Goal: Task Accomplishment & Management: Manage account settings

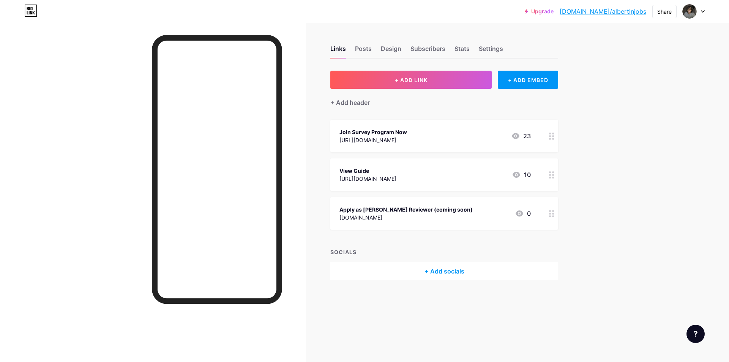
click at [402, 214] on div "[DOMAIN_NAME]" at bounding box center [405, 217] width 133 height 8
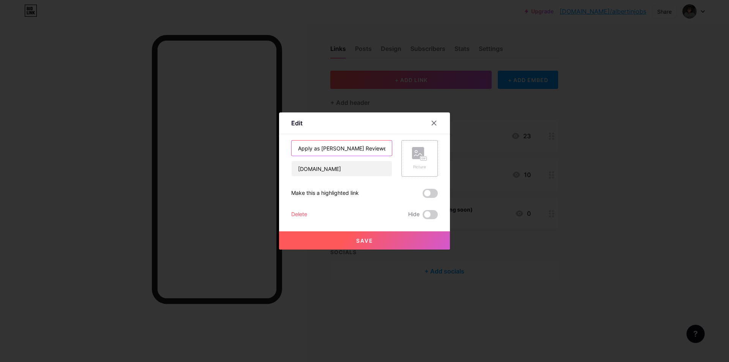
scroll to position [0, 14]
drag, startPoint x: 371, startPoint y: 149, endPoint x: 387, endPoint y: 151, distance: 16.1
click at [409, 146] on div "Apply as [PERSON_NAME] Reviewer (coming soon) [DOMAIN_NAME] Picture" at bounding box center [364, 158] width 146 height 36
click at [387, 151] on input "Apply as [PERSON_NAME] Reviewer (coming soon)" at bounding box center [341, 147] width 100 height 15
drag, startPoint x: 384, startPoint y: 150, endPoint x: 349, endPoint y: 151, distance: 34.6
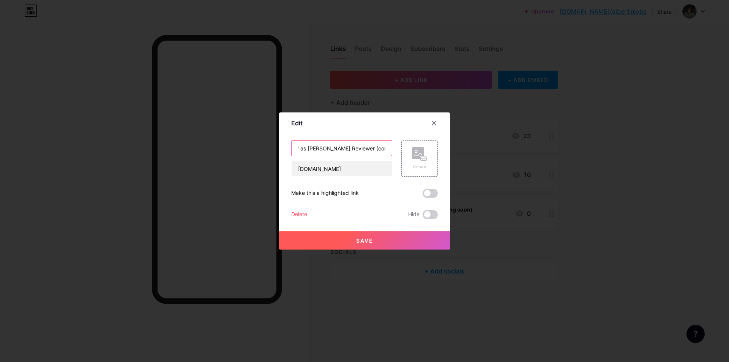
click at [349, 151] on input "Apply as [PERSON_NAME] Reviewer (coming soon)" at bounding box center [341, 147] width 100 height 15
type input "Apply as [PERSON_NAME] Reviewer"
drag, startPoint x: 299, startPoint y: 166, endPoint x: 250, endPoint y: 167, distance: 49.7
click at [269, 166] on div "Edit Content YouTube Play YouTube video without leaving your page. ADD Vimeo Pl…" at bounding box center [364, 181] width 729 height 362
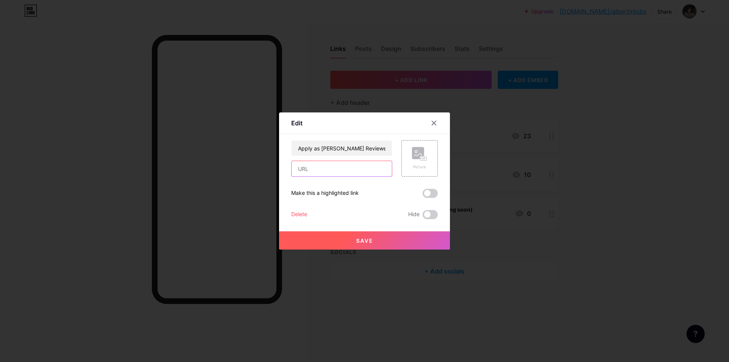
paste input "[URL][DOMAIN_NAME]"
type input "[URL][DOMAIN_NAME]"
drag, startPoint x: 372, startPoint y: 167, endPoint x: 0, endPoint y: 166, distance: 371.5
click at [0, 171] on div "Edit Content YouTube Play YouTube video without leaving your page. ADD Vimeo Pl…" at bounding box center [364, 181] width 729 height 362
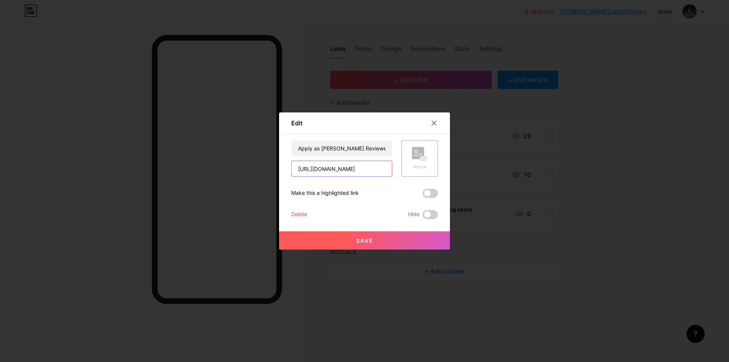
drag, startPoint x: 297, startPoint y: 171, endPoint x: 655, endPoint y: 114, distance: 363.2
click at [651, 115] on div "Edit Content YouTube Play YouTube video without leaving your page. ADD Vimeo Pl…" at bounding box center [364, 181] width 729 height 362
paste input "[URL][DOMAIN_NAME]"
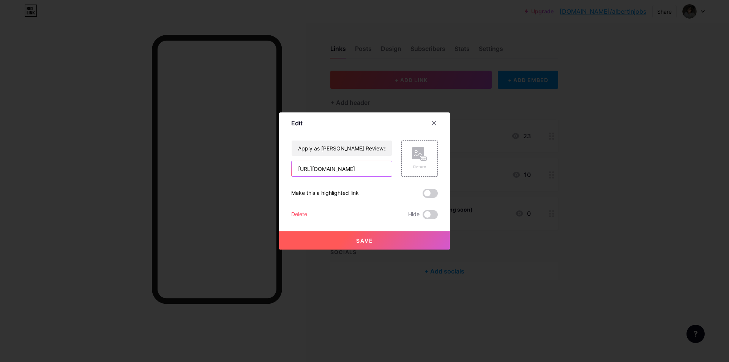
type input "[URL][DOMAIN_NAME]"
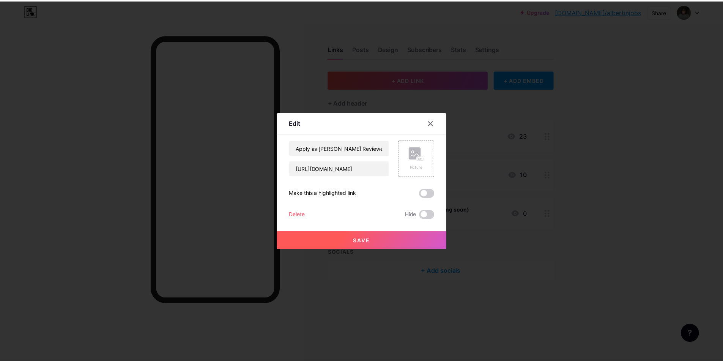
scroll to position [0, 0]
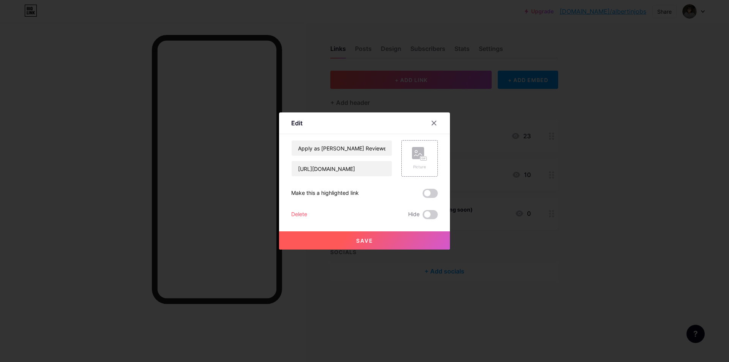
click at [394, 242] on button "Save" at bounding box center [364, 240] width 171 height 18
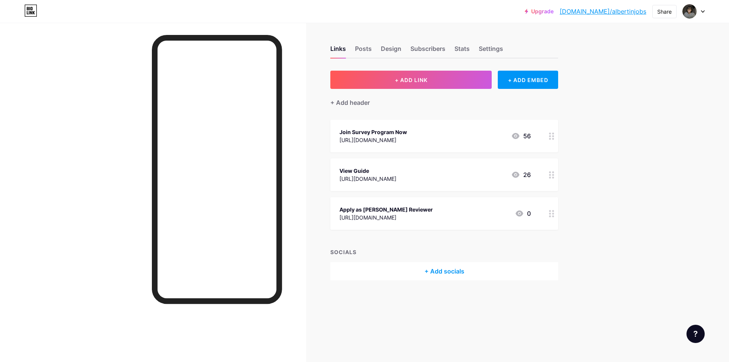
click at [433, 214] on div "[URL][DOMAIN_NAME]" at bounding box center [385, 217] width 93 height 8
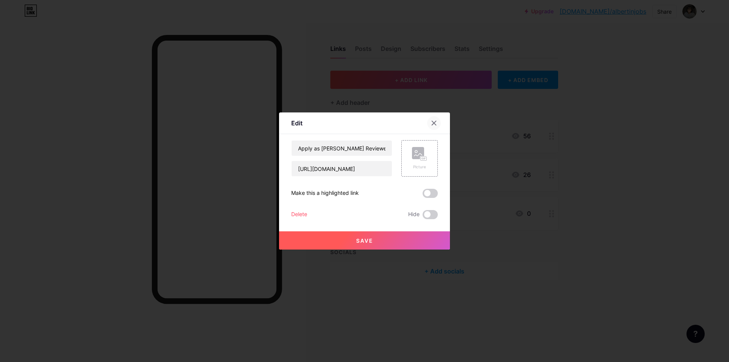
click at [437, 126] on div at bounding box center [434, 123] width 14 height 14
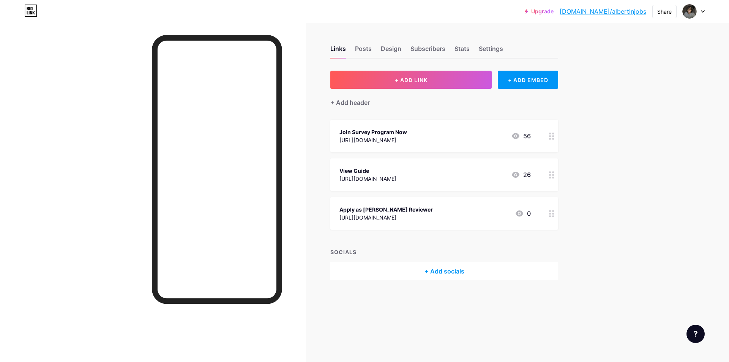
click at [396, 178] on div "[URL][DOMAIN_NAME]" at bounding box center [367, 179] width 57 height 8
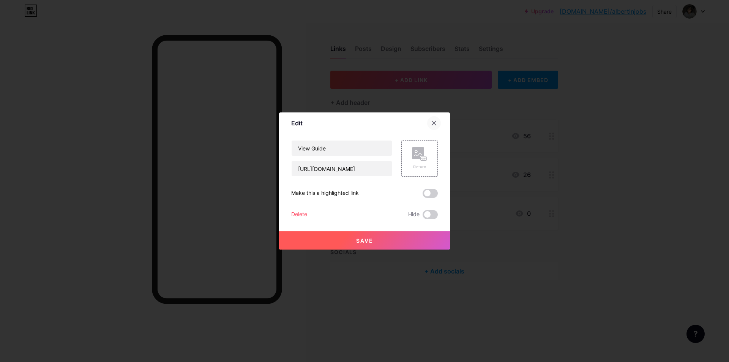
click at [433, 124] on icon at bounding box center [434, 123] width 4 height 4
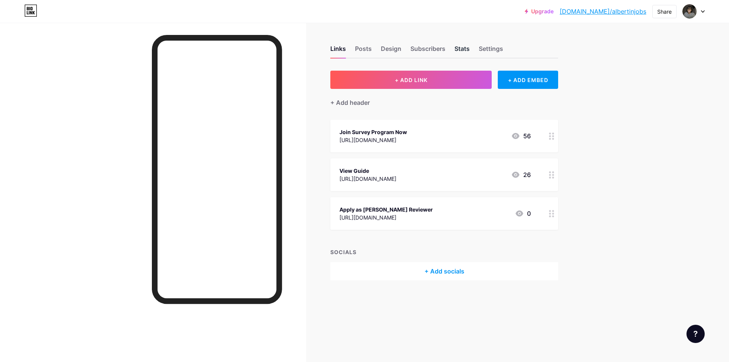
click at [456, 54] on div "Stats" at bounding box center [461, 51] width 15 height 14
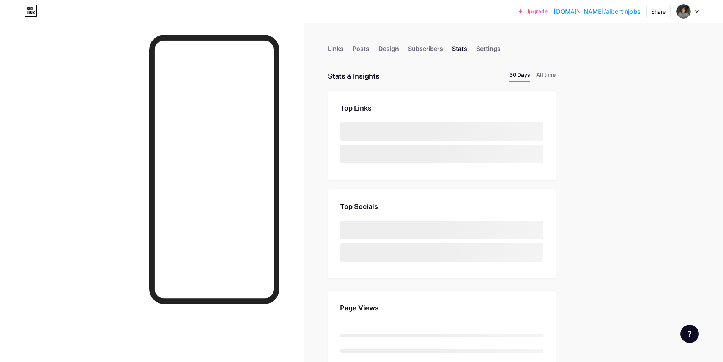
click at [477, 48] on div "Links Posts Design Subscribers Stats Settings" at bounding box center [442, 45] width 228 height 27
click at [482, 48] on div "Settings" at bounding box center [488, 51] width 24 height 14
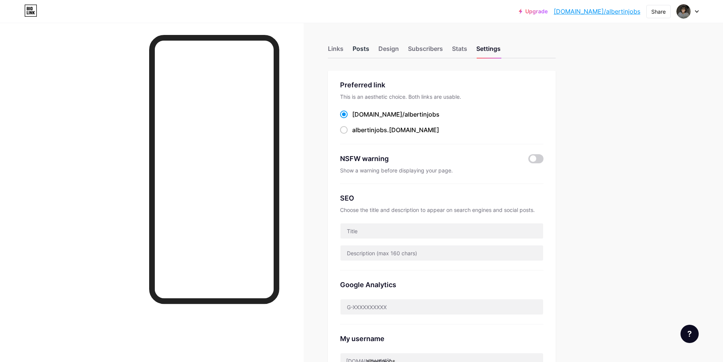
click at [369, 47] on div "Posts" at bounding box center [361, 51] width 17 height 14
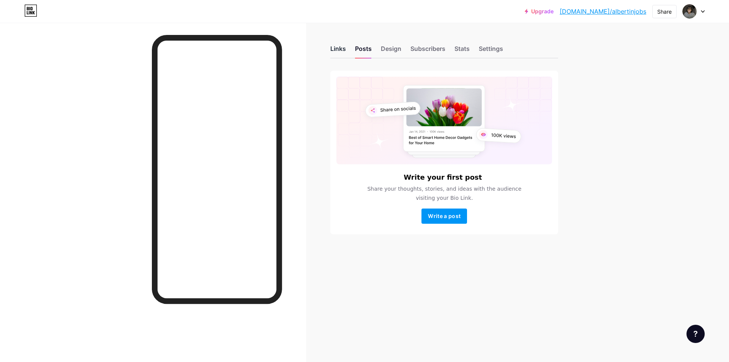
click at [339, 50] on div "Links" at bounding box center [338, 51] width 16 height 14
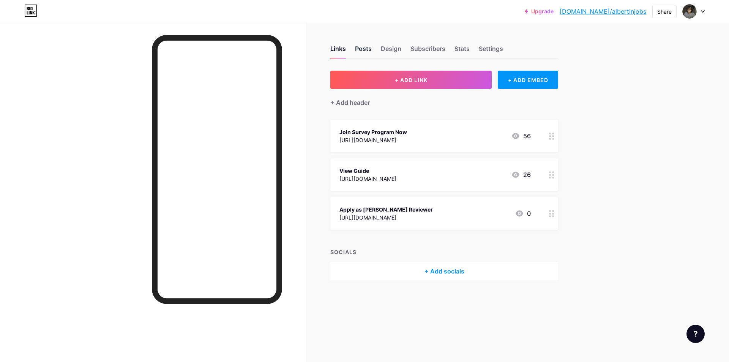
click at [366, 52] on div "Posts" at bounding box center [363, 51] width 17 height 14
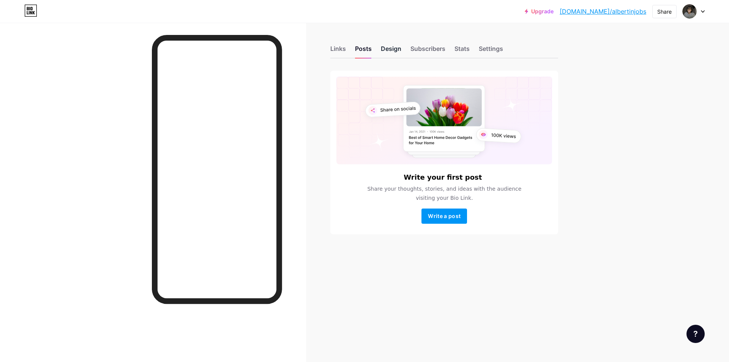
click at [393, 48] on div "Design" at bounding box center [391, 51] width 20 height 14
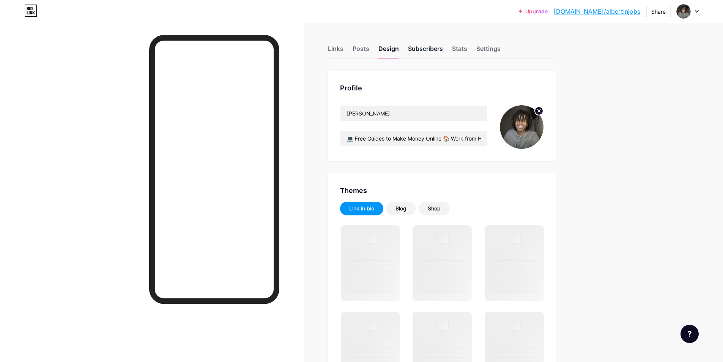
click at [429, 54] on div "Subscribers" at bounding box center [425, 51] width 35 height 14
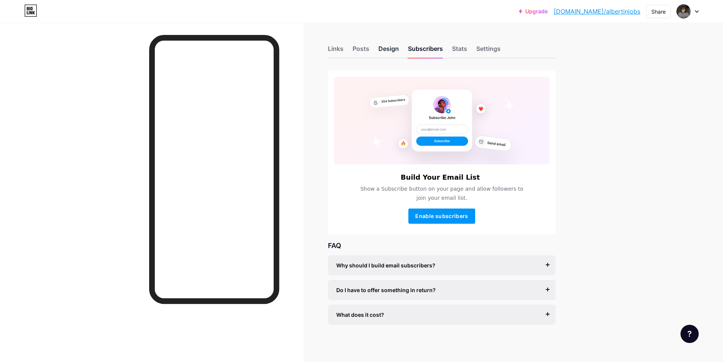
click at [392, 52] on div "Design" at bounding box center [388, 51] width 20 height 14
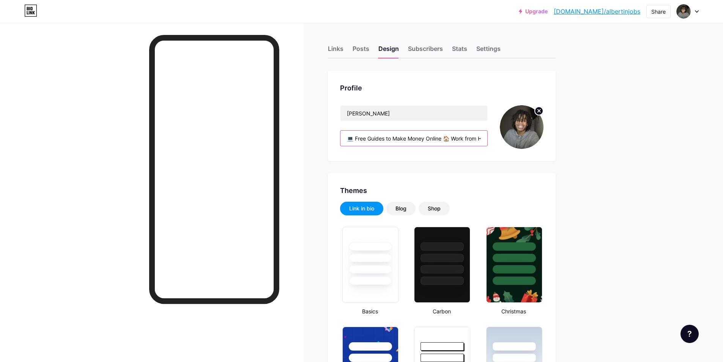
type input "#f0f0f5"
type input "#8e63ff"
type input "#000000"
drag, startPoint x: 397, startPoint y: 141, endPoint x: 359, endPoint y: 142, distance: 38.3
click at [359, 142] on input "💻 Free Guides to Make Money Online 🏠 Work from Home – Start [DATE] 👇 Choose a M…" at bounding box center [413, 138] width 147 height 15
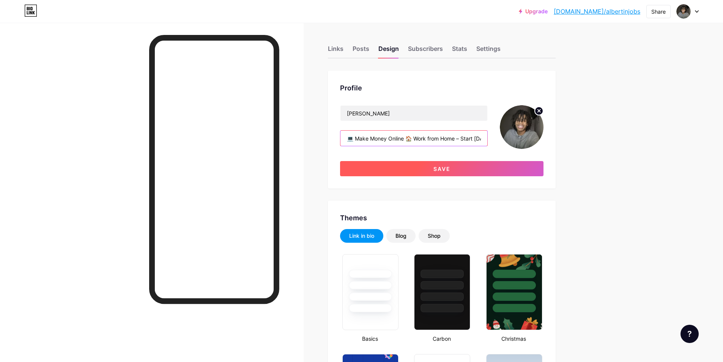
type input "💻 Make Money Online 🏠 Work from Home – Start [DATE] 👇 Choose a Method Below and…"
click at [418, 172] on button "Save" at bounding box center [441, 168] width 203 height 15
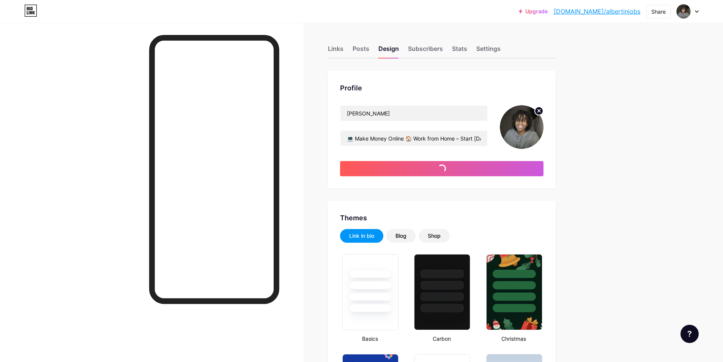
type input "#f0f0f5"
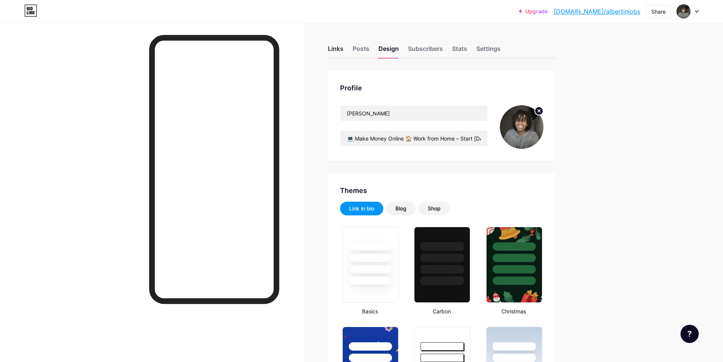
click at [336, 51] on div "Links" at bounding box center [336, 51] width 16 height 14
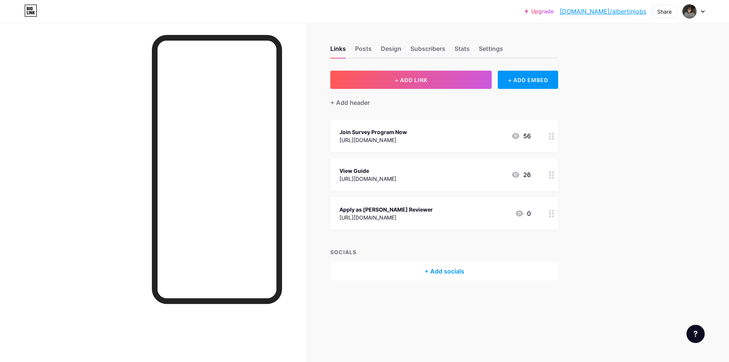
click at [368, 180] on div "[URL][DOMAIN_NAME]" at bounding box center [367, 179] width 57 height 8
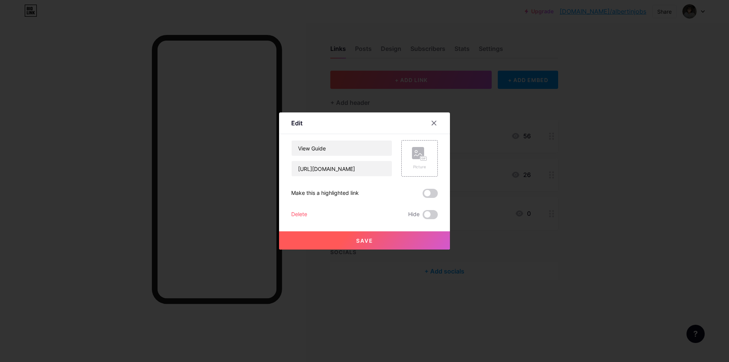
click at [435, 123] on icon at bounding box center [434, 123] width 6 height 6
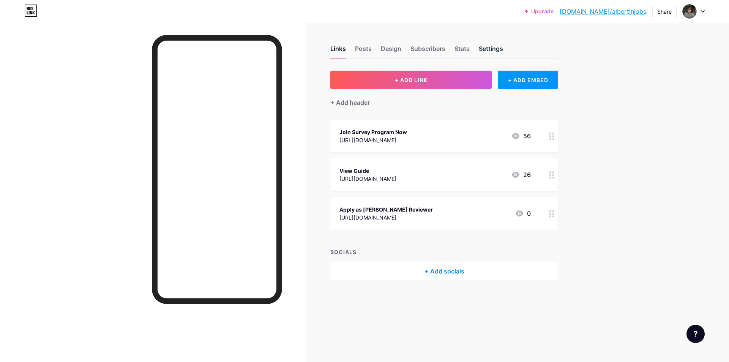
click at [492, 49] on div "Settings" at bounding box center [491, 51] width 24 height 14
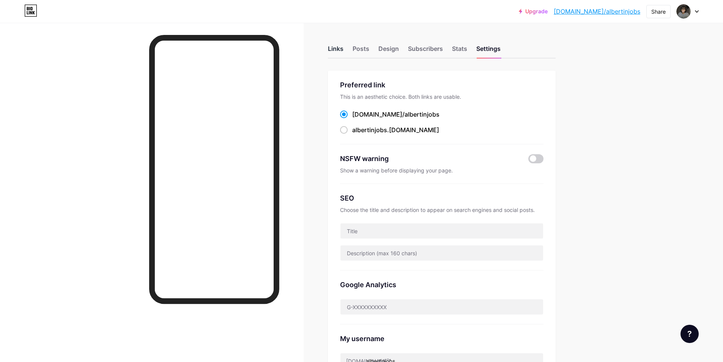
click at [337, 46] on div "Links" at bounding box center [336, 51] width 16 height 14
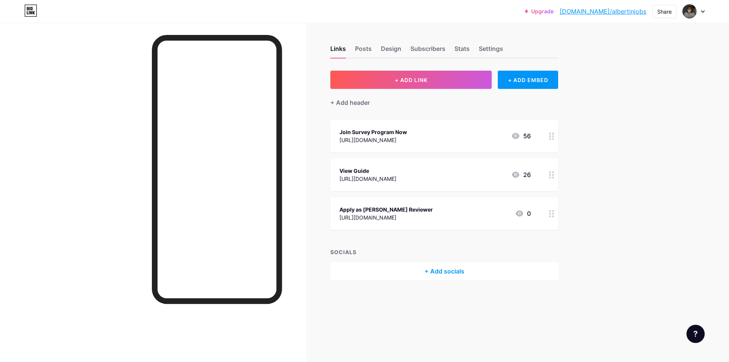
click at [373, 204] on div "Apply as [PERSON_NAME] Reviewer [URL][DOMAIN_NAME] 0" at bounding box center [444, 213] width 228 height 33
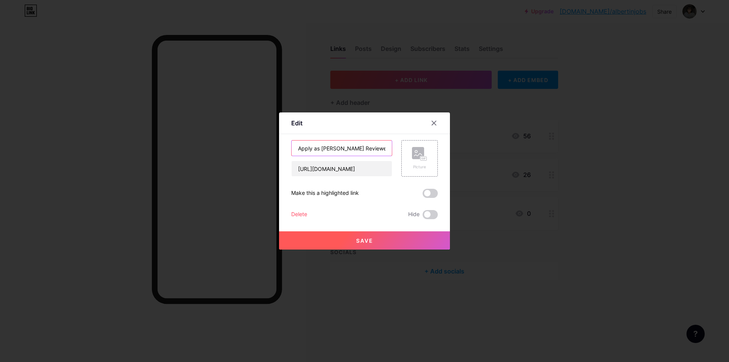
drag, startPoint x: 372, startPoint y: 150, endPoint x: 255, endPoint y: 146, distance: 116.9
click at [254, 146] on div "Edit Content YouTube Play YouTube video without leaving your page. ADD Vimeo Pl…" at bounding box center [364, 181] width 729 height 362
click at [326, 145] on input "Win" at bounding box center [341, 147] width 100 height 15
click at [346, 148] on input "Win $750" at bounding box center [341, 147] width 100 height 15
type input "Win $750 [PERSON_NAME] Gift Card"
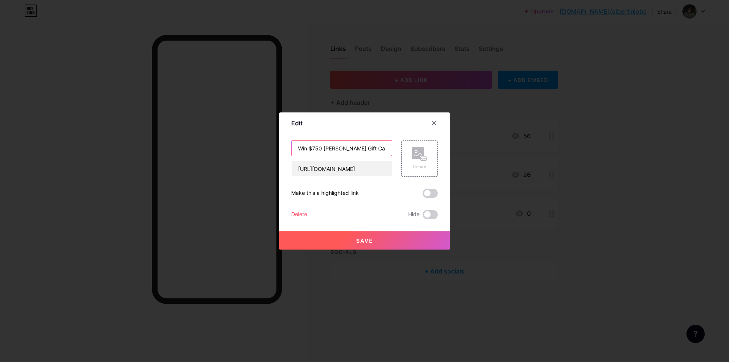
drag, startPoint x: 372, startPoint y: 150, endPoint x: 376, endPoint y: 145, distance: 7.1
click at [376, 145] on input "Win $750 [PERSON_NAME] Gift Card" at bounding box center [341, 147] width 100 height 15
click at [378, 238] on button "Save" at bounding box center [364, 240] width 171 height 18
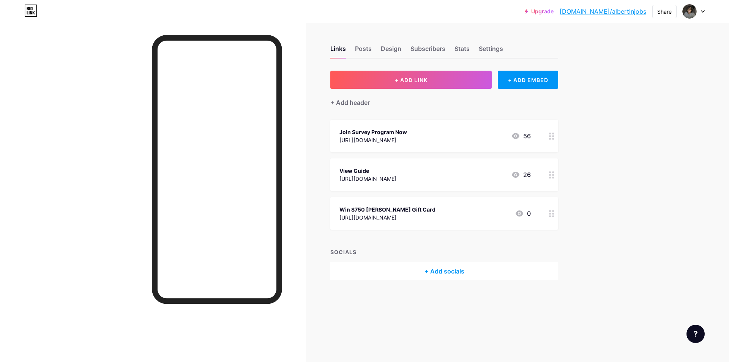
click at [400, 220] on div "[URL][DOMAIN_NAME]" at bounding box center [387, 217] width 96 height 8
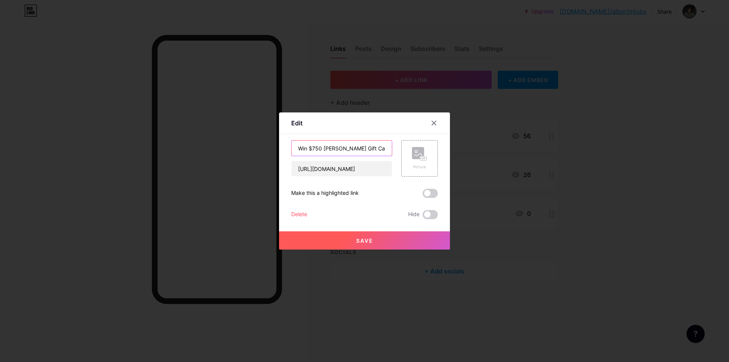
click at [321, 151] on input "Win $750 [PERSON_NAME] Gift Card" at bounding box center [341, 147] width 100 height 15
drag, startPoint x: 370, startPoint y: 148, endPoint x: 326, endPoint y: 151, distance: 44.9
click at [326, 151] on input "Win $1000 Shein Gift Card" at bounding box center [341, 147] width 100 height 15
type input "Win $1000 Visa Prepaid Card"
click at [371, 243] on span "Save" at bounding box center [364, 240] width 17 height 6
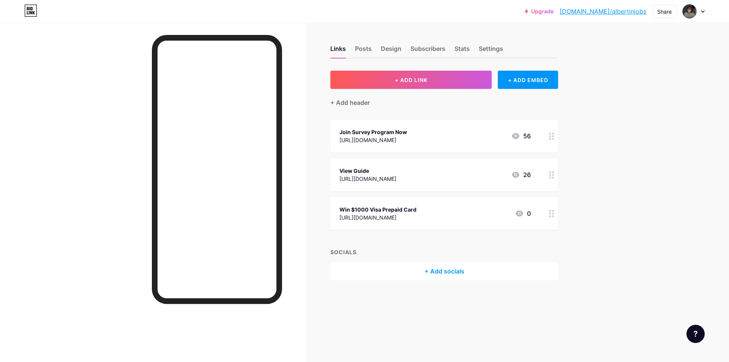
click at [416, 214] on div "[URL][DOMAIN_NAME]" at bounding box center [377, 217] width 77 height 8
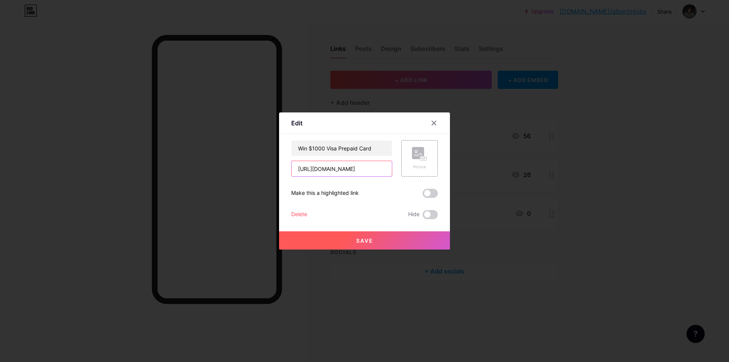
scroll to position [0, 329]
drag, startPoint x: 297, startPoint y: 170, endPoint x: 567, endPoint y: 153, distance: 271.1
click at [568, 153] on div "Edit Content YouTube Play YouTube video without leaving your page. ADD Vimeo Pl…" at bounding box center [364, 181] width 729 height 362
paste input "https://afflat3d2.com/trk/lnk/A94BB382-F03B-49A3-A8BA-A75939584E0C/?o=17164&c=9…"
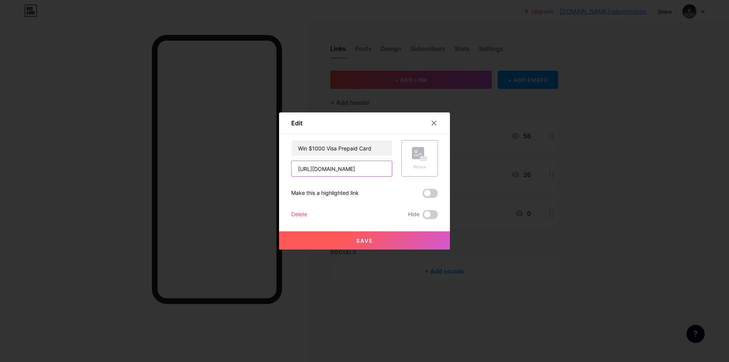
scroll to position [0, 307]
type input "https://afflat3d2.com/trk/lnk/A94BB382-F03B-49A3-A8BA-A75939584E0C/?o=17164&c=9…"
drag, startPoint x: 375, startPoint y: 169, endPoint x: 82, endPoint y: 159, distance: 292.4
click at [87, 165] on div "Edit Content YouTube Play YouTube video without leaving your page. ADD Vimeo Pl…" at bounding box center [364, 181] width 729 height 362
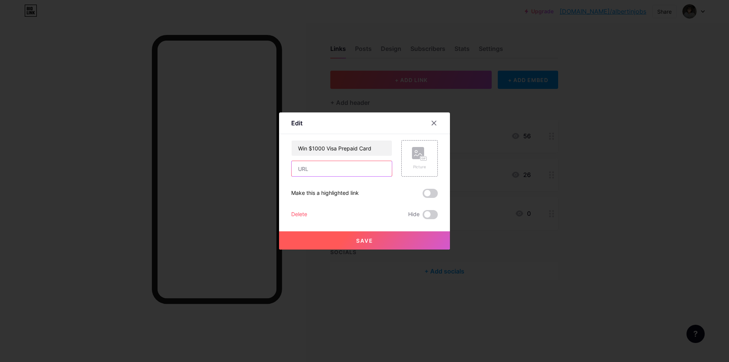
paste input "https://afflat3d2.com/trk/lnk/A94BB382-F03B-49A3-A8BA-A75939584E0C/?o=17164&c=9…"
type input "https://afflat3d2.com/trk/lnk/A94BB382-F03B-49A3-A8BA-A75939584E0C/?o=17164&c=9…"
click at [359, 235] on button "Save" at bounding box center [364, 240] width 171 height 18
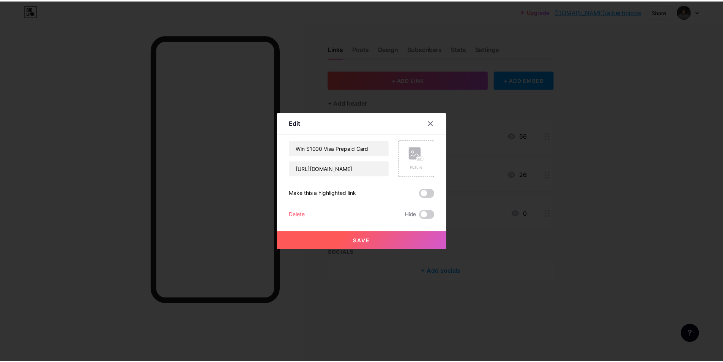
scroll to position [0, 0]
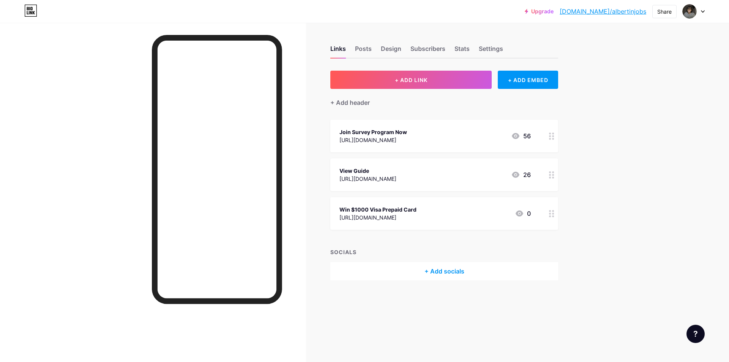
click at [698, 8] on div at bounding box center [693, 12] width 22 height 14
click at [660, 86] on link "Account settings" at bounding box center [657, 86] width 94 height 20
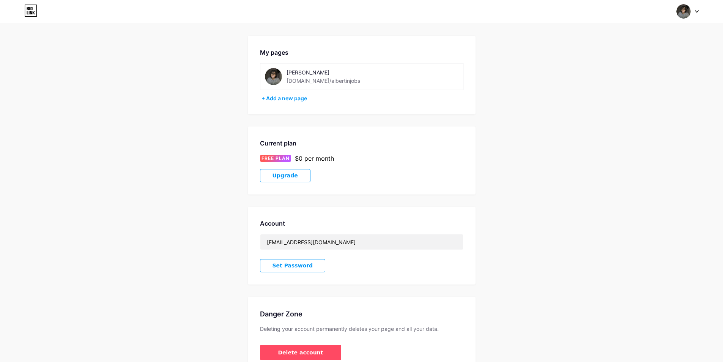
scroll to position [63, 0]
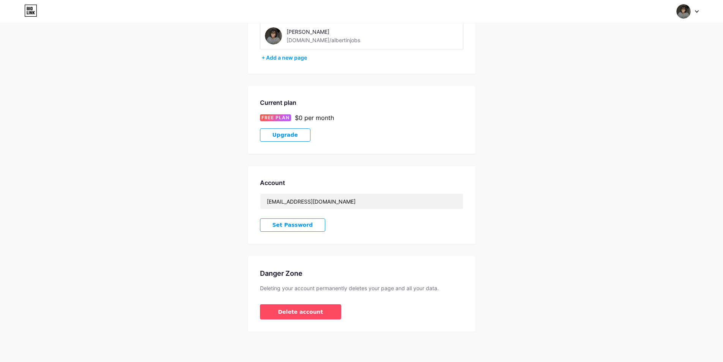
click at [30, 14] on icon at bounding box center [31, 12] width 2 height 3
